Goal: Task Accomplishment & Management: Manage account settings

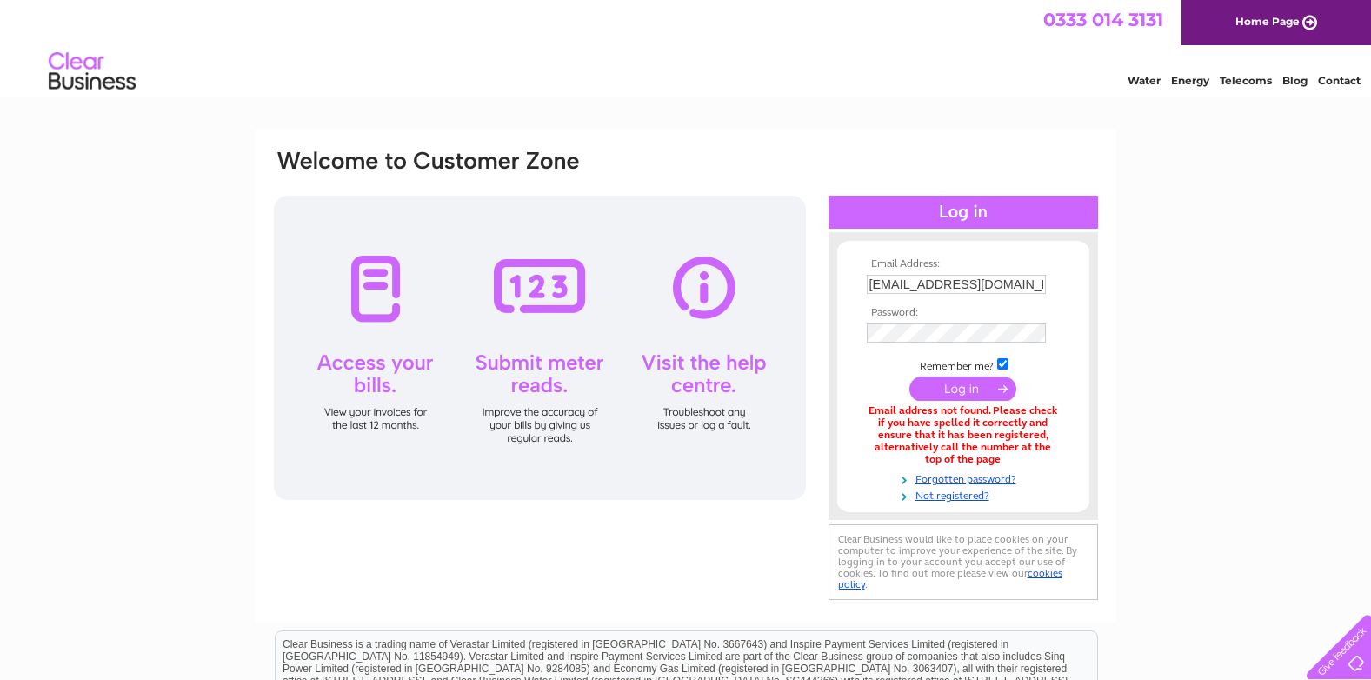
drag, startPoint x: 702, startPoint y: 371, endPoint x: 697, endPoint y: 319, distance: 52.3
click at [703, 371] on div at bounding box center [540, 348] width 532 height 304
click at [700, 299] on div at bounding box center [540, 348] width 532 height 304
click at [709, 289] on div at bounding box center [540, 348] width 532 height 304
click at [703, 286] on div at bounding box center [540, 348] width 532 height 304
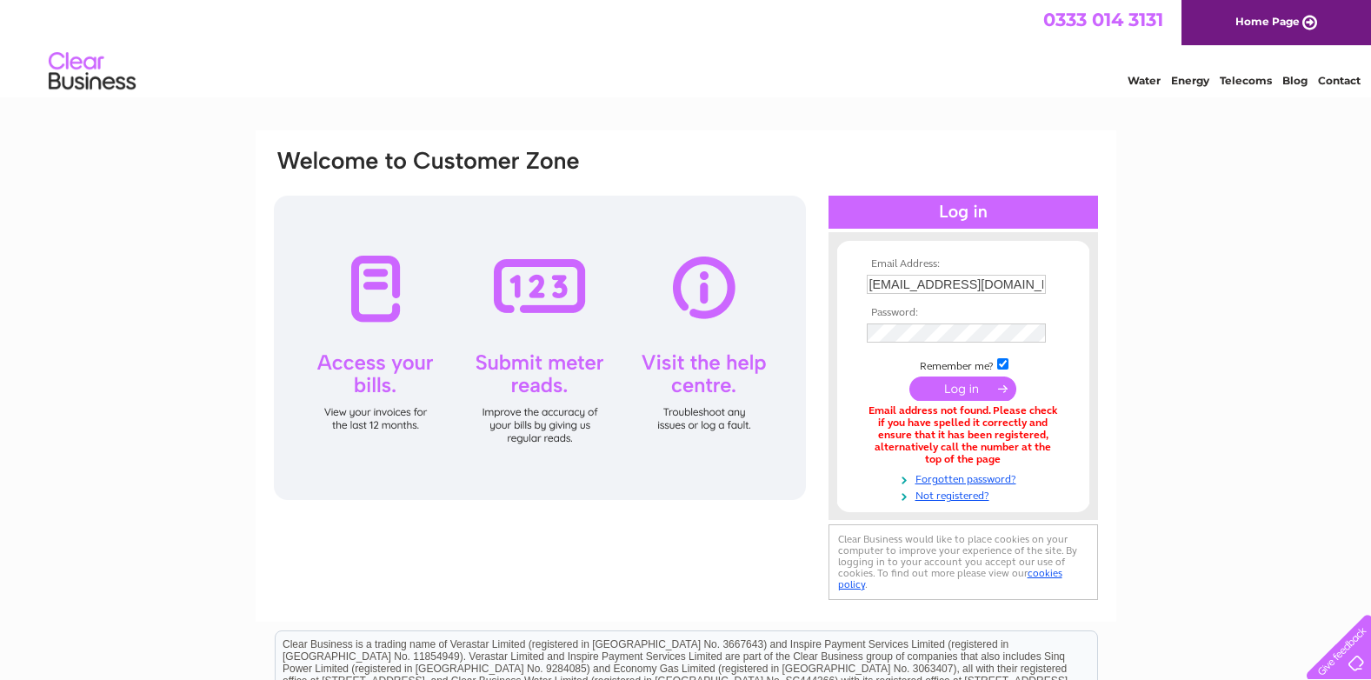
click at [703, 286] on div at bounding box center [540, 348] width 532 height 304
click at [703, 285] on div at bounding box center [540, 348] width 532 height 304
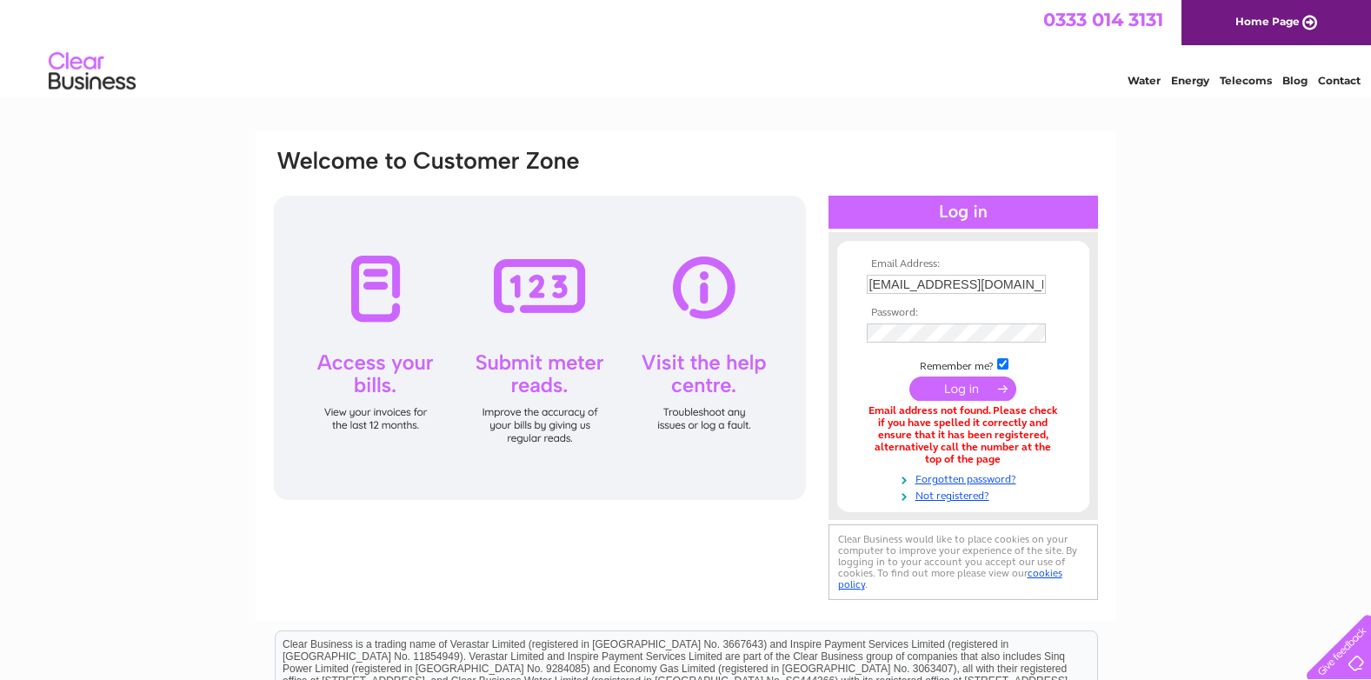
click at [703, 285] on div at bounding box center [540, 348] width 532 height 304
click at [704, 285] on div at bounding box center [540, 348] width 532 height 304
click at [705, 285] on div at bounding box center [540, 348] width 532 height 304
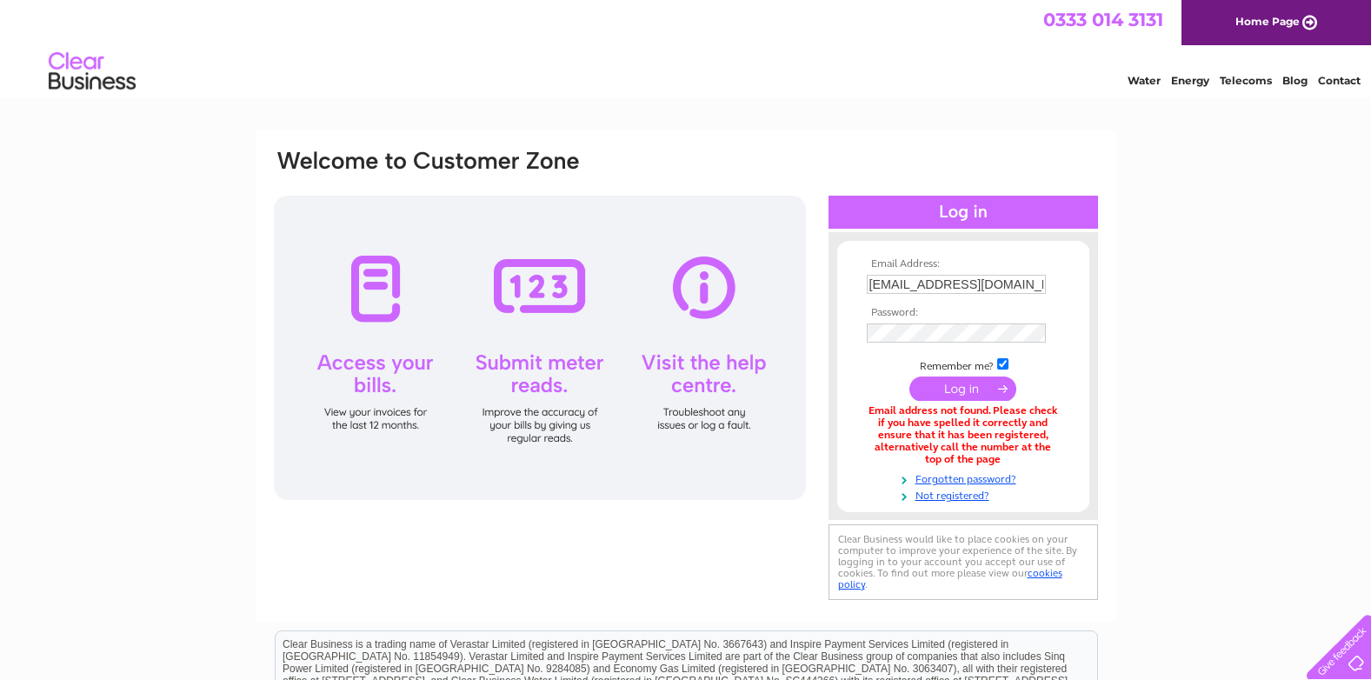
click at [741, 366] on div at bounding box center [540, 348] width 532 height 304
click at [712, 397] on div at bounding box center [540, 348] width 532 height 304
click at [948, 286] on input "info@heydaysnursery.co.uk" at bounding box center [956, 284] width 179 height 19
type input "[EMAIL_ADDRESS][DOMAIN_NAME]"
click at [909, 378] on input "submit" at bounding box center [962, 390] width 107 height 24
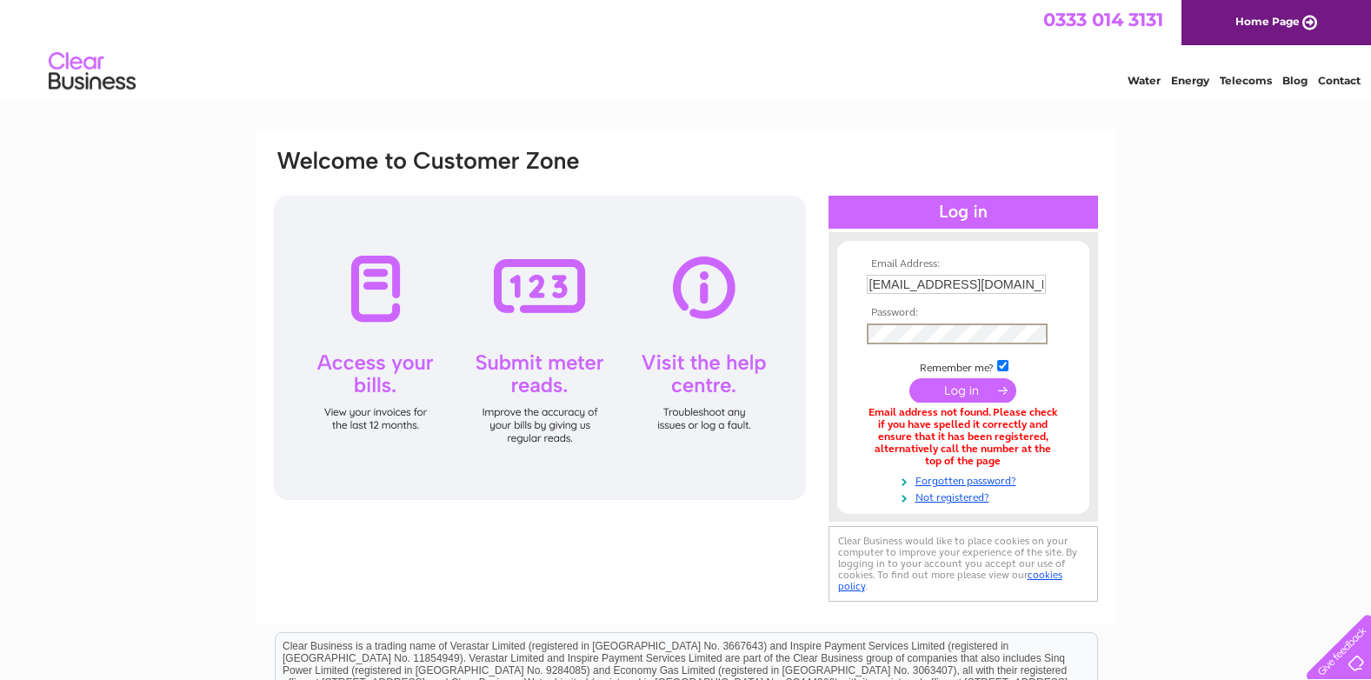
click at [969, 393] on input "submit" at bounding box center [962, 390] width 107 height 24
click at [969, 393] on input "submit" at bounding box center [962, 388] width 107 height 24
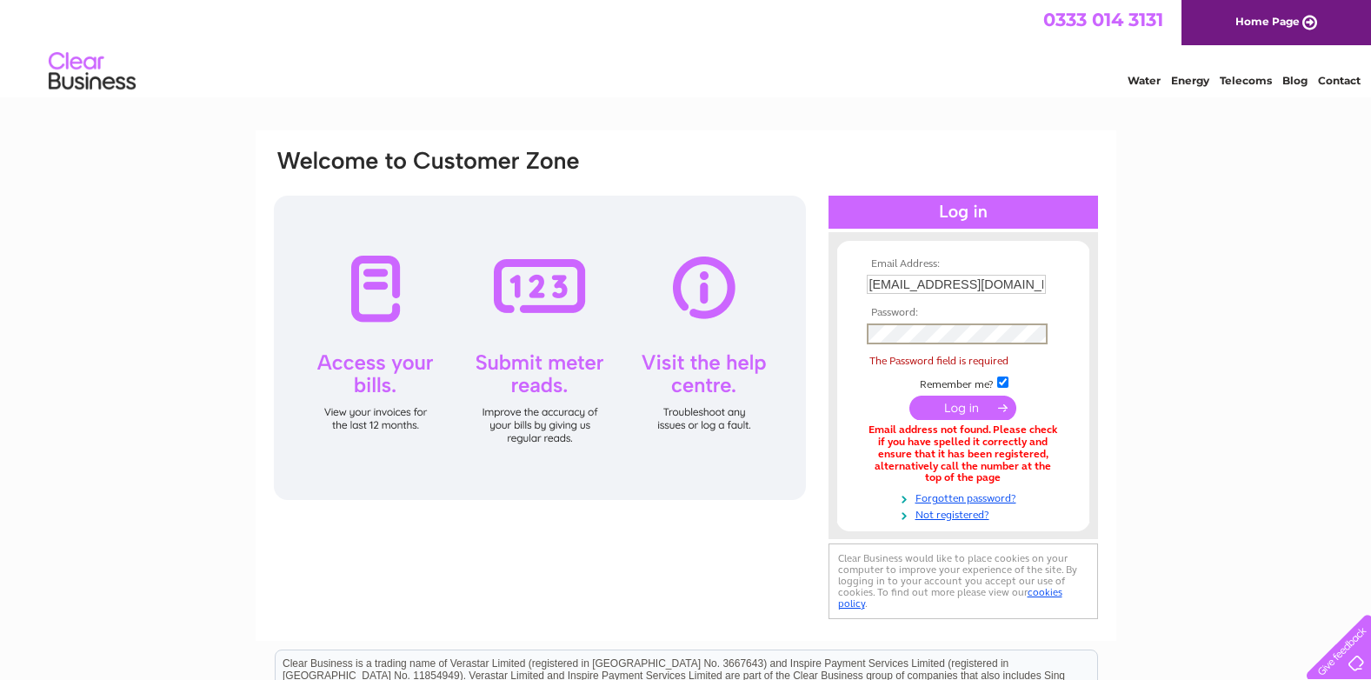
click at [1340, 82] on link "Contact" at bounding box center [1339, 80] width 43 height 13
